Goal: Task Accomplishment & Management: Use online tool/utility

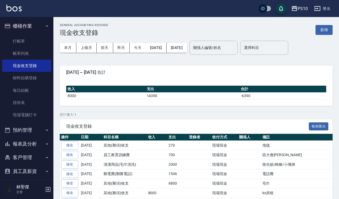
scroll to position [32, 0]
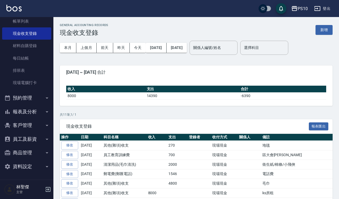
drag, startPoint x: 0, startPoint y: 1, endPoint x: 122, endPoint y: 36, distance: 126.6
click at [122, 36] on div "GENERAL ACCOUNTING RECORDS 現金收支登錄 新增" at bounding box center [196, 29] width 272 height 13
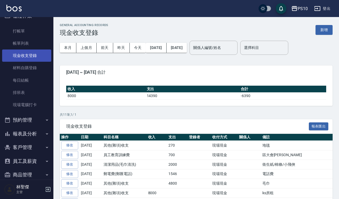
scroll to position [0, 0]
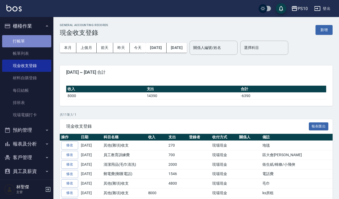
click at [34, 42] on link "打帳單" at bounding box center [26, 41] width 49 height 12
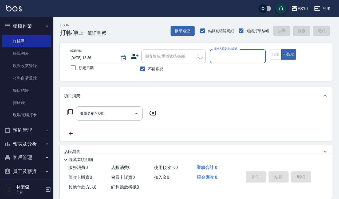
click at [229, 53] on input "服務人員姓名/編號" at bounding box center [237, 56] width 51 height 9
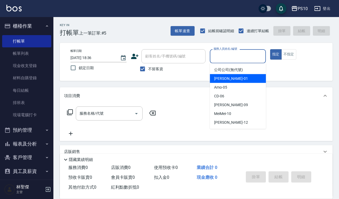
click at [227, 81] on div "[PERSON_NAME] -01" at bounding box center [238, 78] width 56 height 9
type input "[PERSON_NAME]-01"
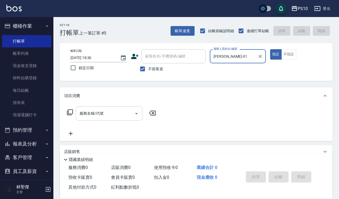
click at [125, 115] on input "服務名稱/代號" at bounding box center [105, 113] width 54 height 9
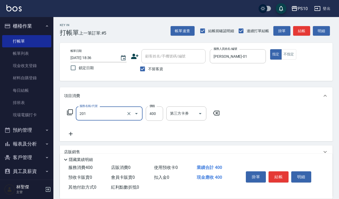
type input "剪髮(201)"
type input "300"
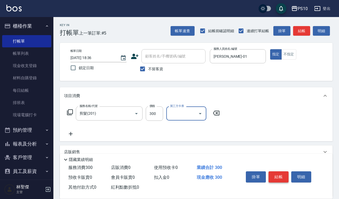
click at [284, 177] on button "結帳" at bounding box center [278, 177] width 20 height 11
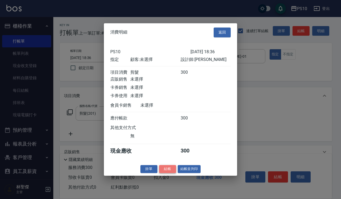
click at [169, 172] on button "結帳" at bounding box center [167, 169] width 17 height 8
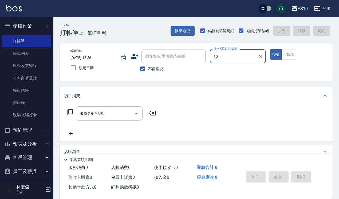
type input "MeiMei-10"
type button "true"
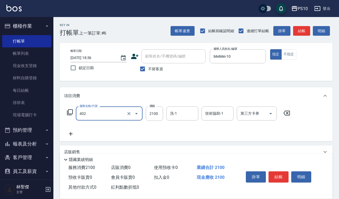
type input "染髮中髮(402)"
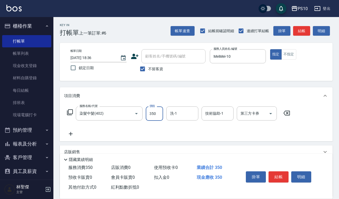
type input "3500"
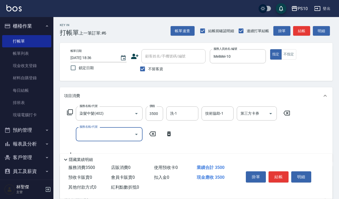
type input "2"
type input "冷燙短髮(301)"
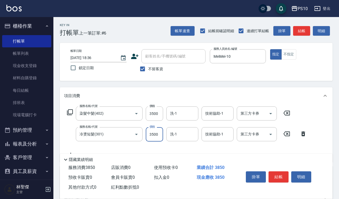
type input "3500"
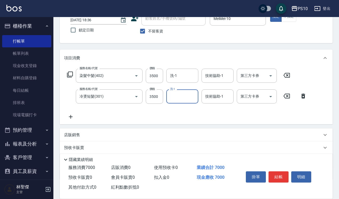
scroll to position [69, 0]
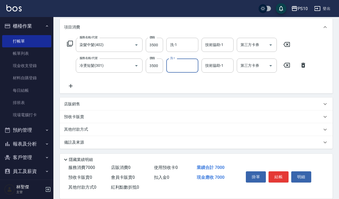
click at [101, 125] on div "其他付款方式" at bounding box center [196, 129] width 272 height 13
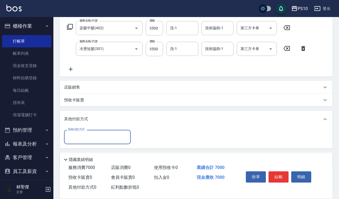
scroll to position [102, 0]
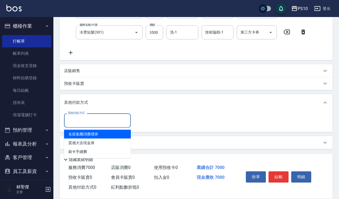
click at [104, 118] on input "其他付款方式" at bounding box center [97, 120] width 62 height 9
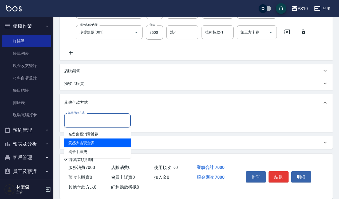
click at [95, 149] on span "刷卡手續費" at bounding box center [97, 152] width 67 height 9
type input "刷卡手續費"
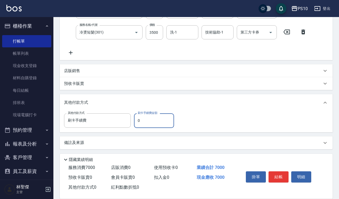
drag, startPoint x: 145, startPoint y: 120, endPoint x: 134, endPoint y: 120, distance: 10.4
click at [135, 120] on input "0" at bounding box center [154, 121] width 40 height 14
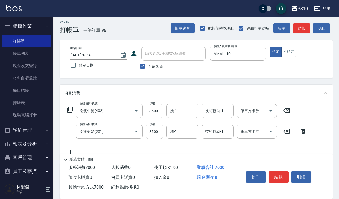
scroll to position [0, 0]
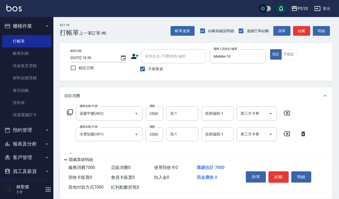
type input "7000"
click at [278, 173] on button "結帳" at bounding box center [278, 177] width 20 height 11
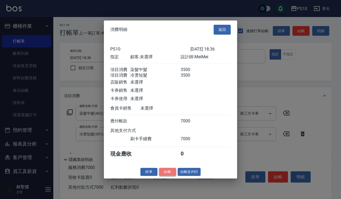
click at [169, 174] on button "結帳" at bounding box center [167, 172] width 17 height 8
type input "[DATE] 18:37"
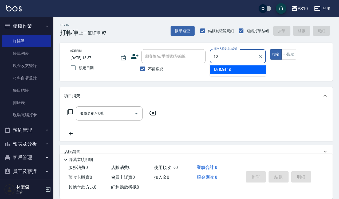
type input "MeiMei-10"
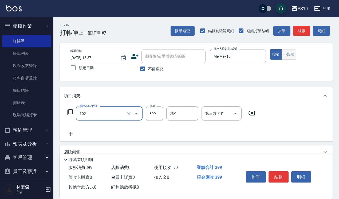
type input "SPA洗髮399(102)"
click at [289, 55] on button "不指定" at bounding box center [288, 54] width 15 height 10
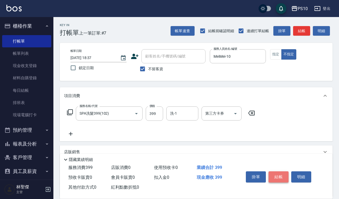
click at [278, 172] on button "結帳" at bounding box center [278, 177] width 20 height 11
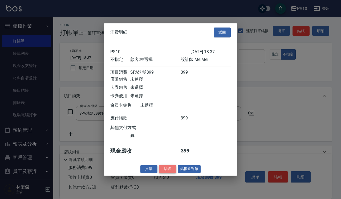
click at [166, 174] on button "結帳" at bounding box center [167, 169] width 17 height 8
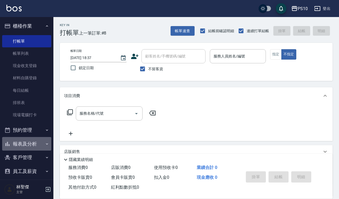
click at [34, 141] on button "報表及分析" at bounding box center [26, 144] width 49 height 14
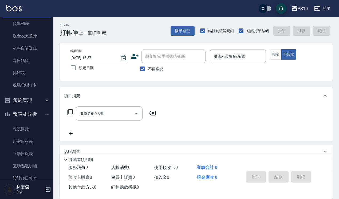
scroll to position [67, 0]
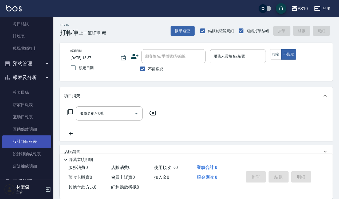
click at [34, 142] on link "設計師日報表" at bounding box center [26, 142] width 49 height 12
